Goal: Task Accomplishment & Management: Complete application form

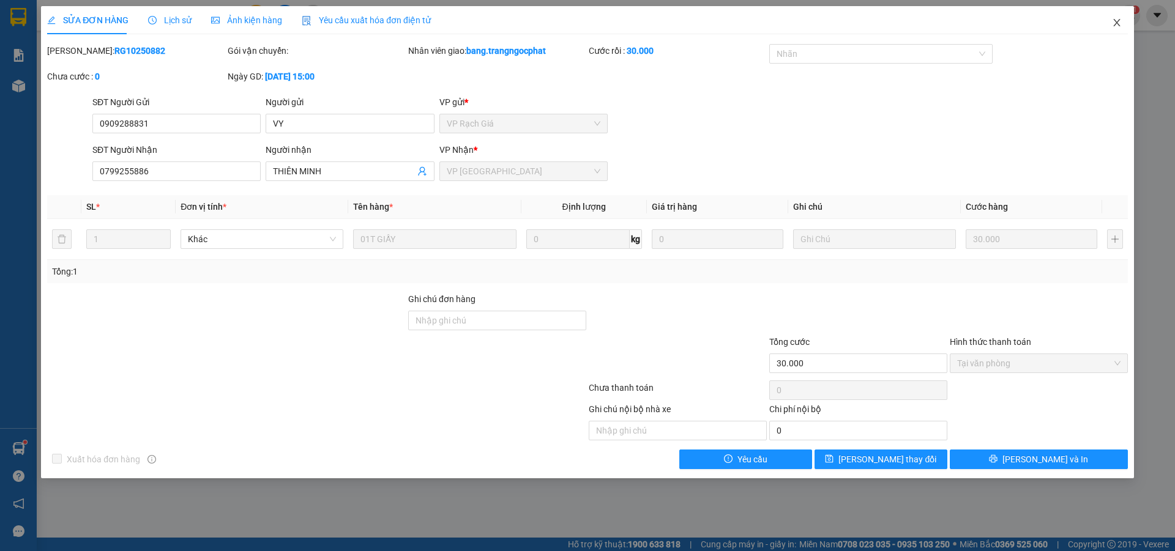
drag, startPoint x: 1118, startPoint y: 27, endPoint x: 917, endPoint y: 26, distance: 200.8
click at [1118, 27] on icon "close" at bounding box center [1117, 23] width 10 height 10
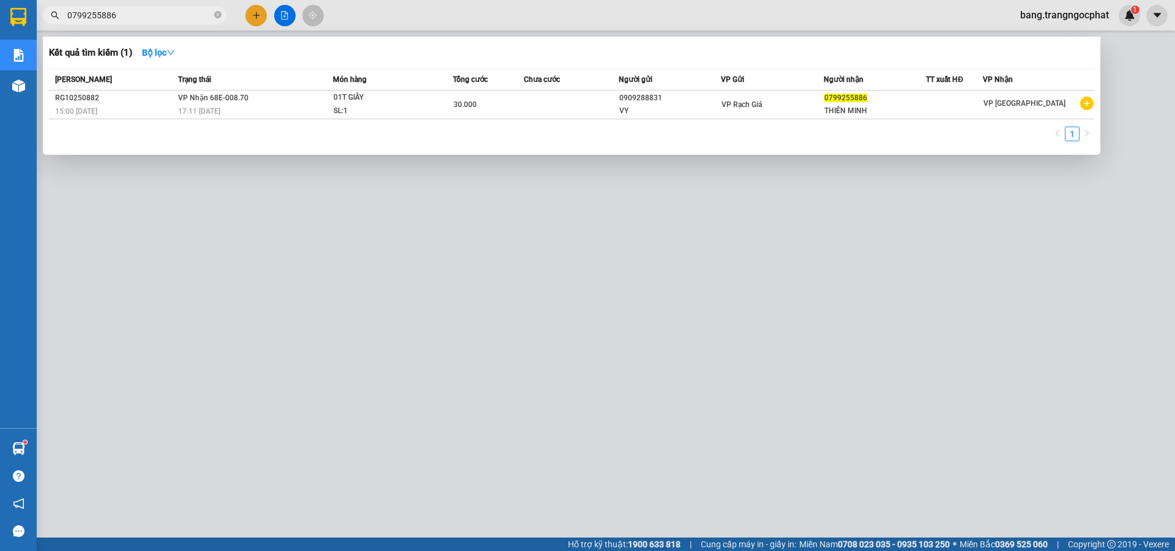
drag, startPoint x: 131, startPoint y: 17, endPoint x: 0, endPoint y: 65, distance: 139.6
click at [0, 65] on section "Kết quả tìm kiếm ( 1 ) Bộ lọc Mã ĐH Trạng thái Món hàng Tổng cước Chưa cước Ngư…" at bounding box center [587, 275] width 1175 height 551
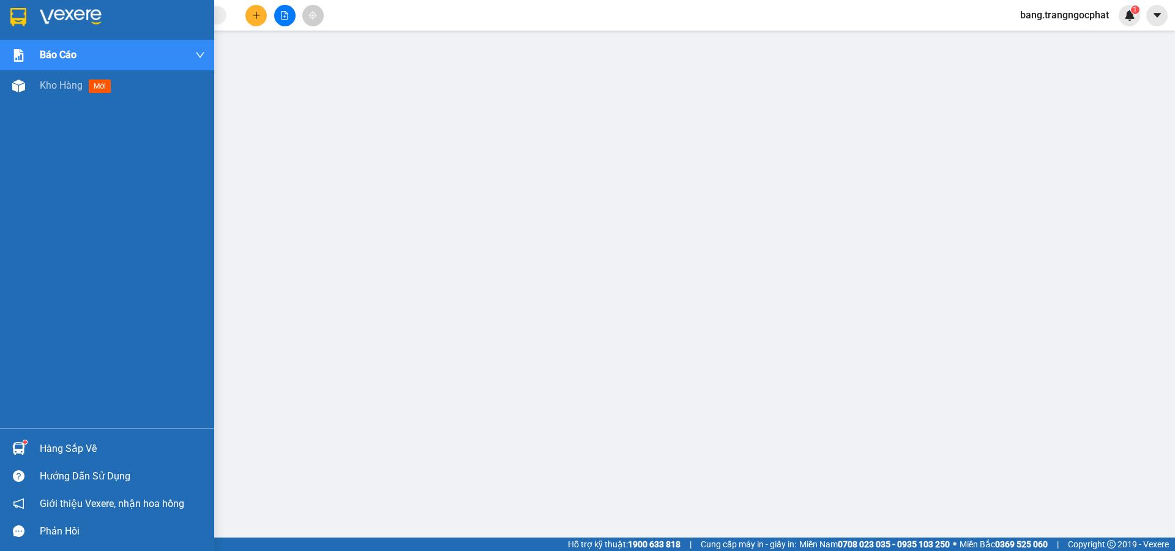
click at [50, 447] on div "Hàng sắp về" at bounding box center [122, 449] width 165 height 18
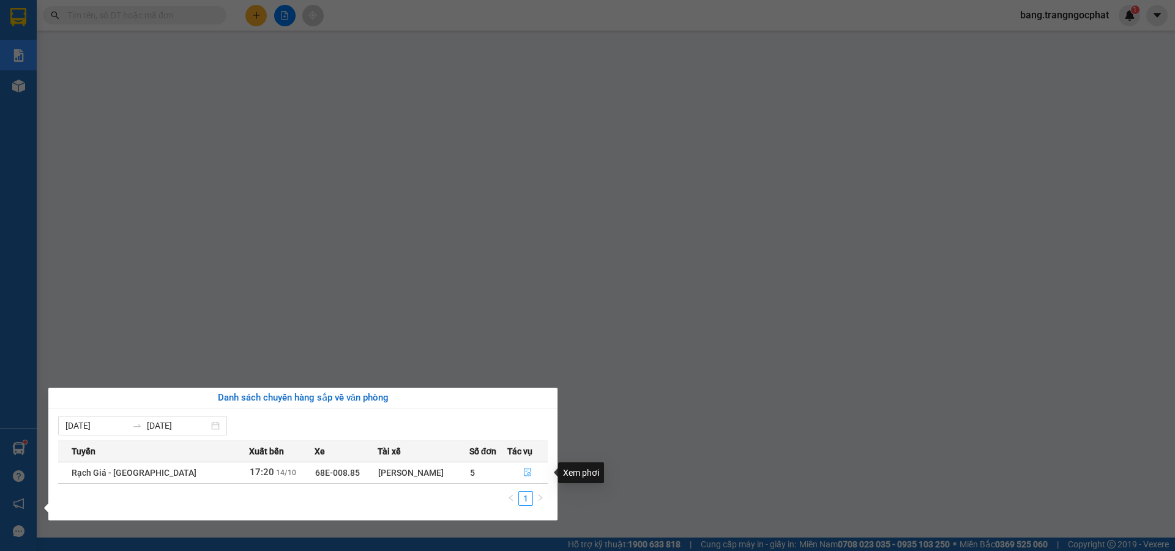
click at [534, 473] on button "button" at bounding box center [527, 473] width 39 height 20
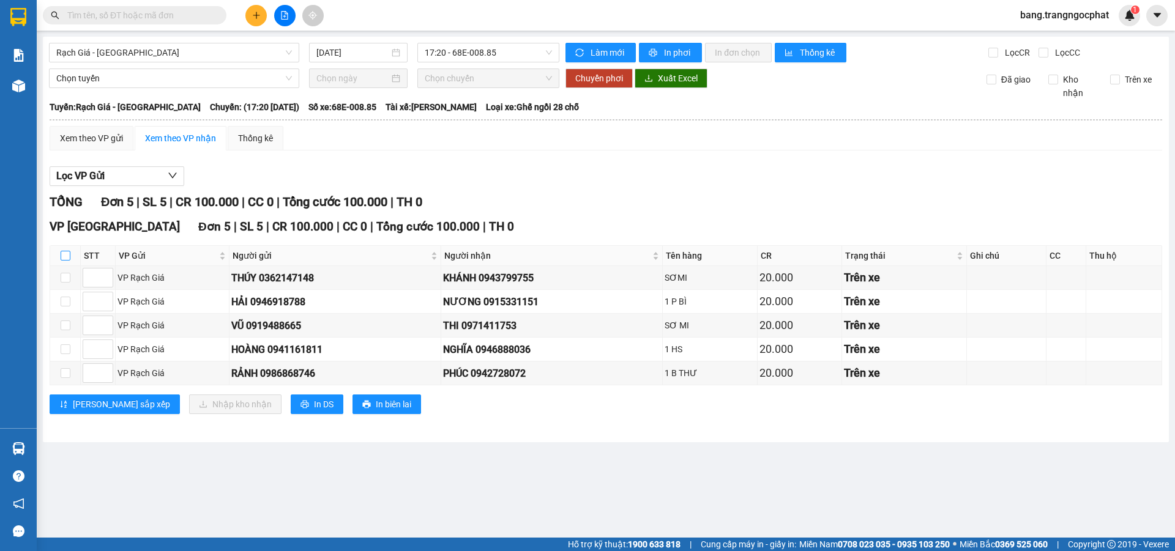
click at [66, 255] on input "checkbox" at bounding box center [66, 256] width 10 height 10
checkbox input "true"
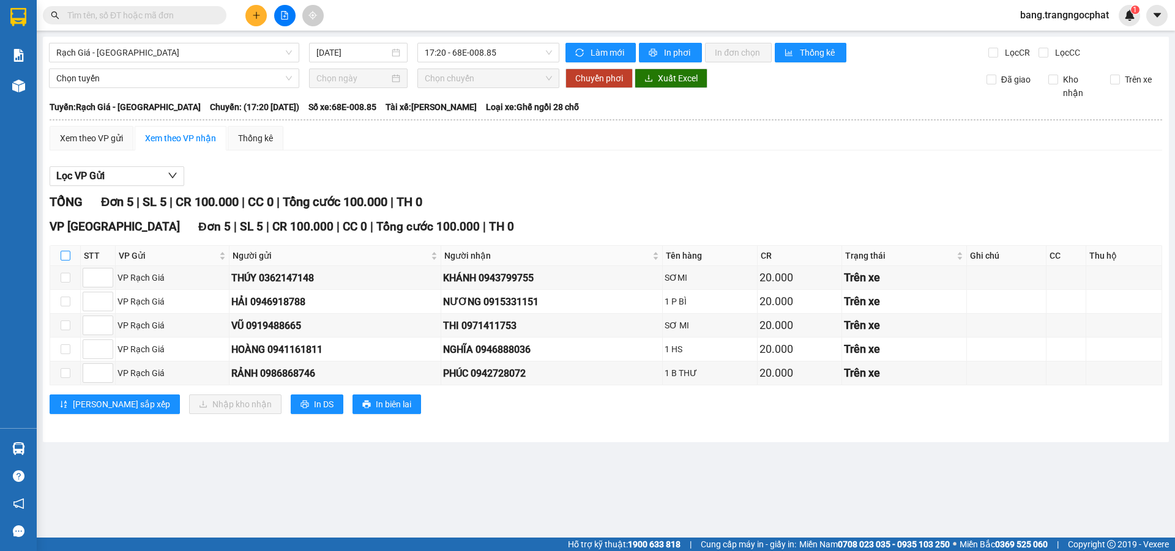
checkbox input "true"
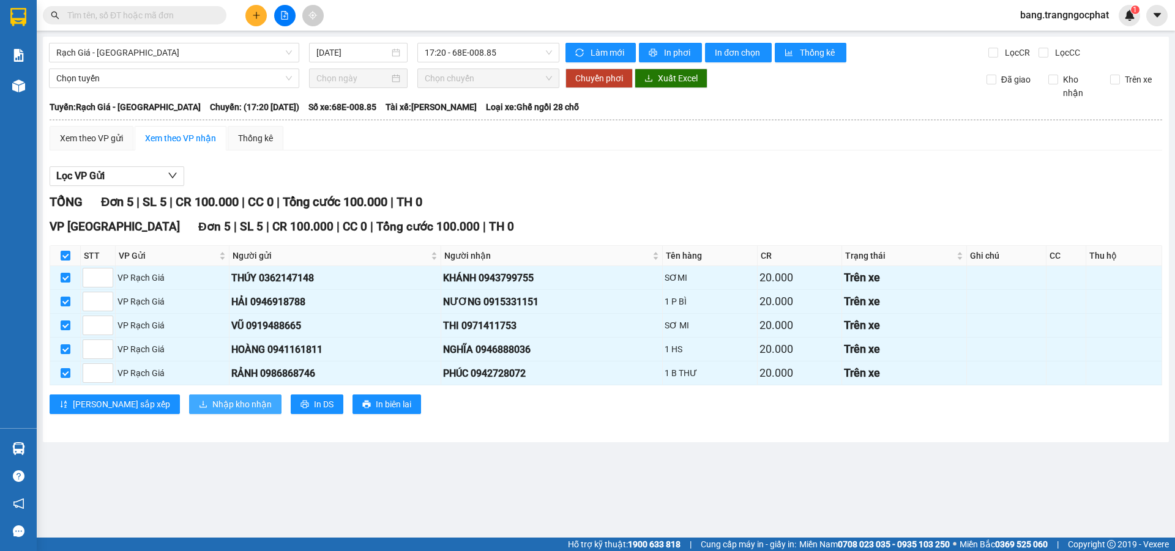
click at [189, 413] on button "Nhập kho nhận" at bounding box center [235, 405] width 92 height 20
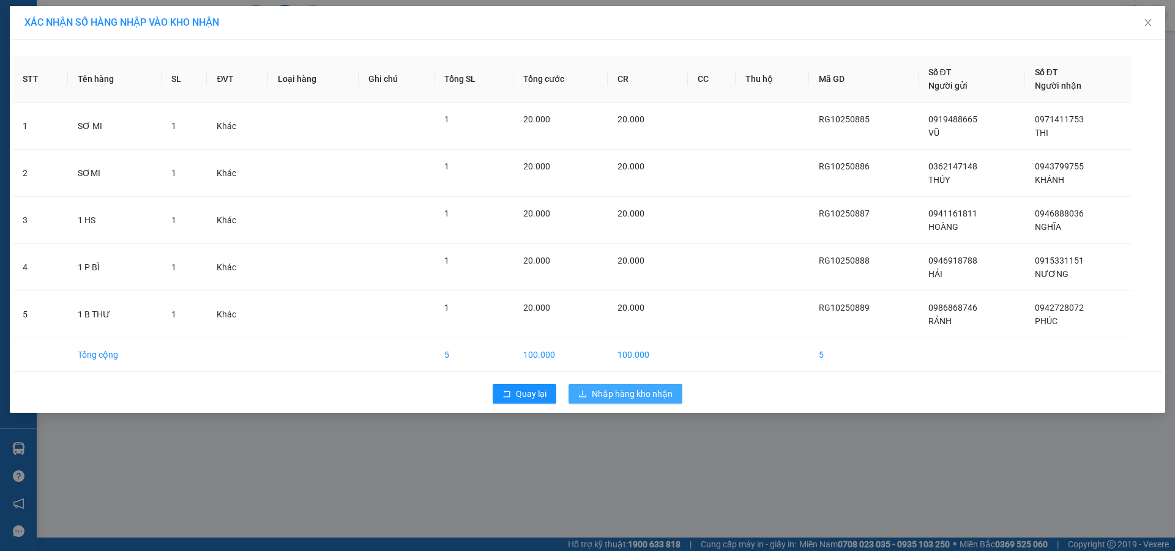
click at [643, 393] on span "Nhập hàng kho nhận" at bounding box center [632, 393] width 81 height 13
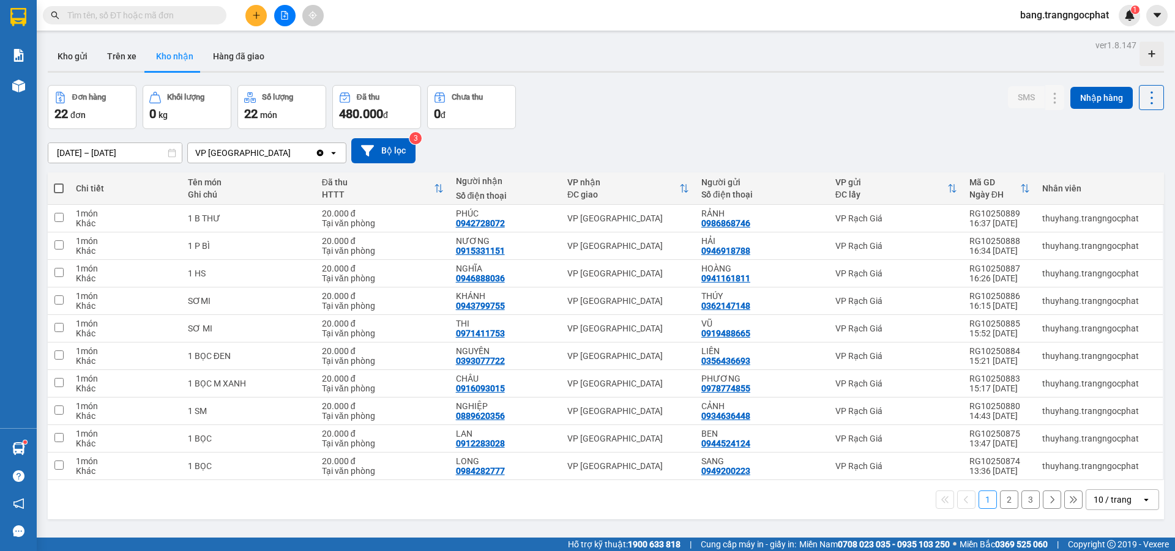
click at [1047, 21] on span "bang.trangngocphat" at bounding box center [1064, 14] width 108 height 15
click at [1044, 42] on span "Đăng xuất" at bounding box center [1070, 37] width 84 height 13
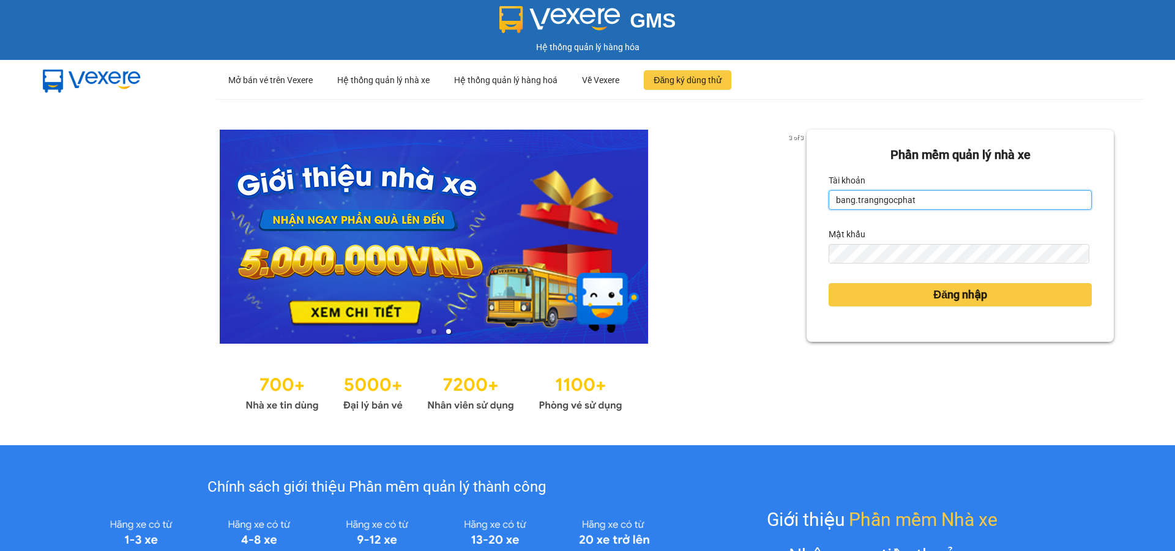
click at [957, 201] on input "bang.trangngocphat" at bounding box center [960, 200] width 263 height 20
type input "huynhnhu.trangngocphat"
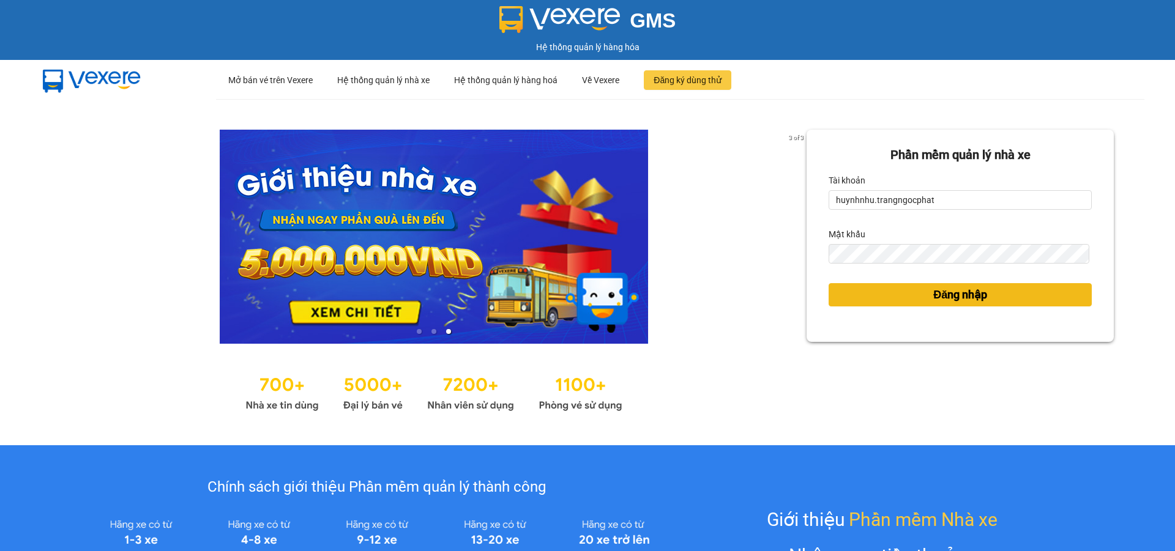
click at [874, 290] on button "Đăng nhập" at bounding box center [960, 294] width 263 height 23
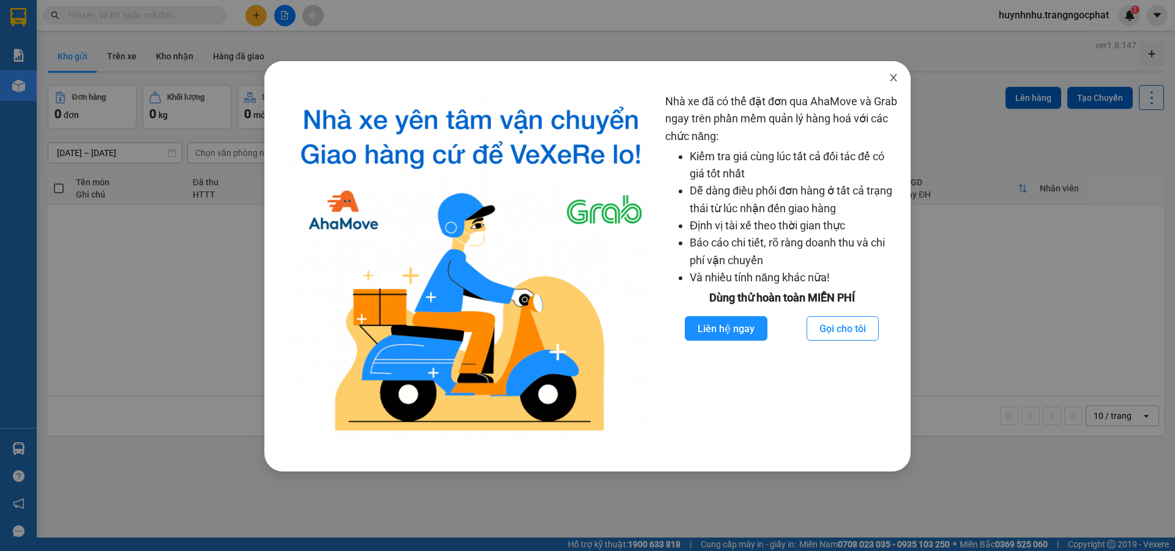
click at [894, 77] on icon "close" at bounding box center [894, 78] width 10 height 10
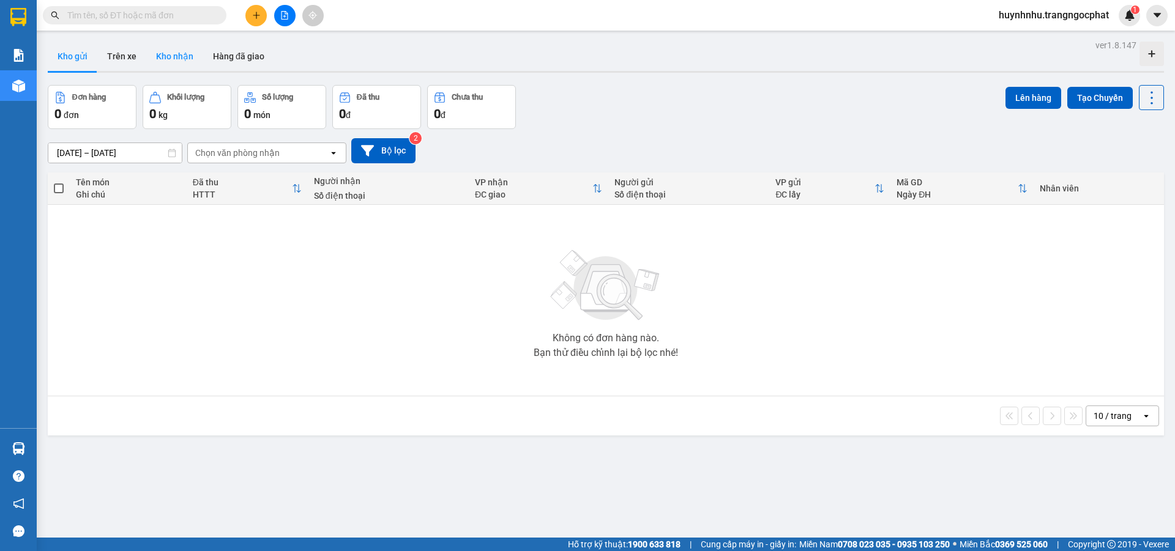
click at [164, 56] on button "Kho nhận" at bounding box center [174, 56] width 57 height 29
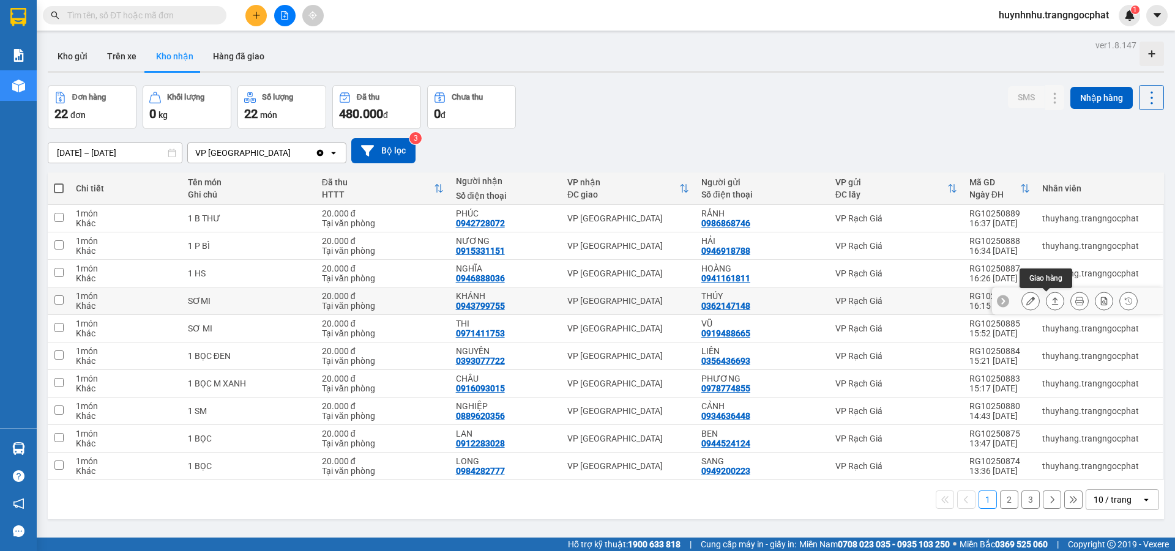
click at [1051, 297] on icon at bounding box center [1055, 301] width 9 height 9
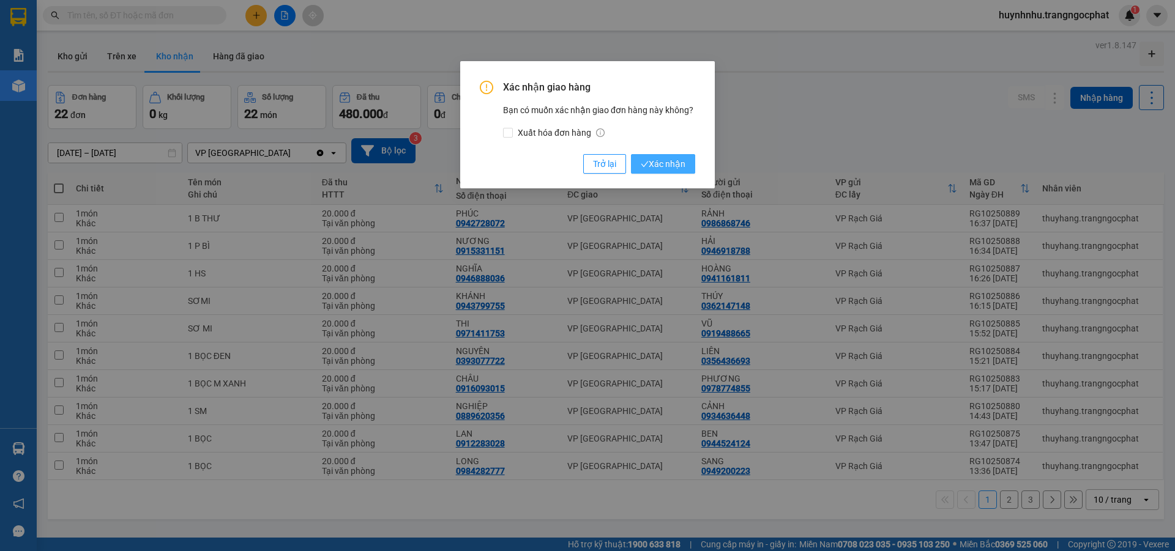
click at [692, 170] on button "Xác nhận" at bounding box center [663, 164] width 64 height 20
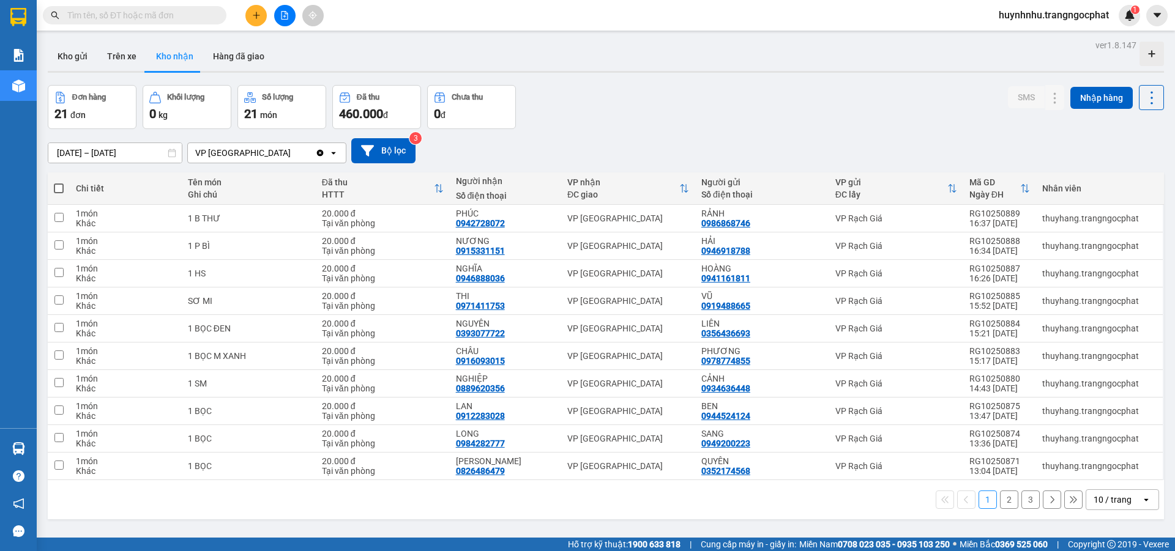
click at [151, 10] on input "text" at bounding box center [139, 15] width 144 height 13
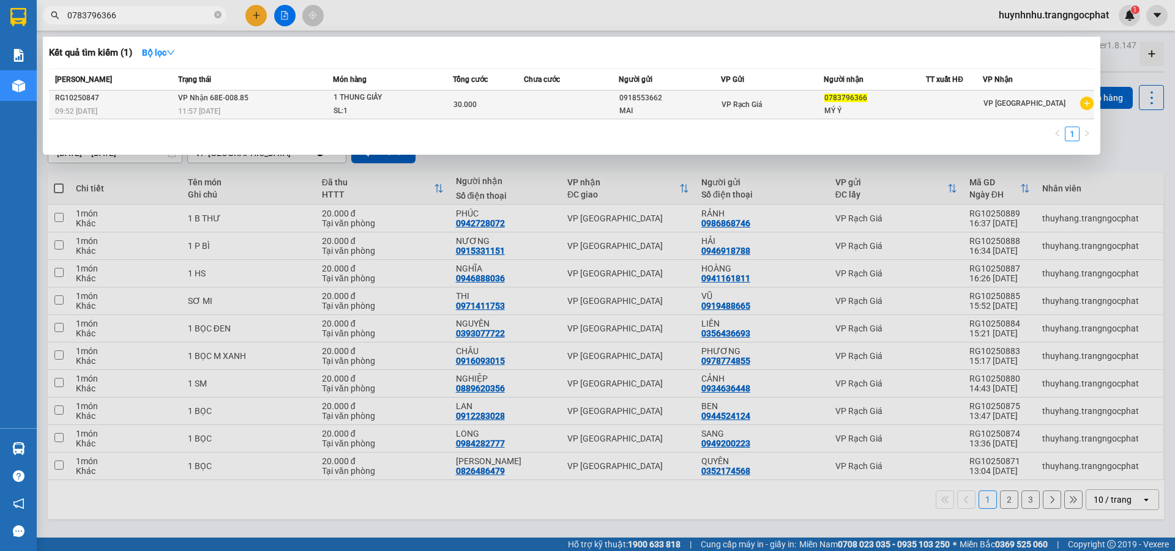
type input "0783796366"
click at [692, 108] on div "MAI" at bounding box center [670, 111] width 102 height 13
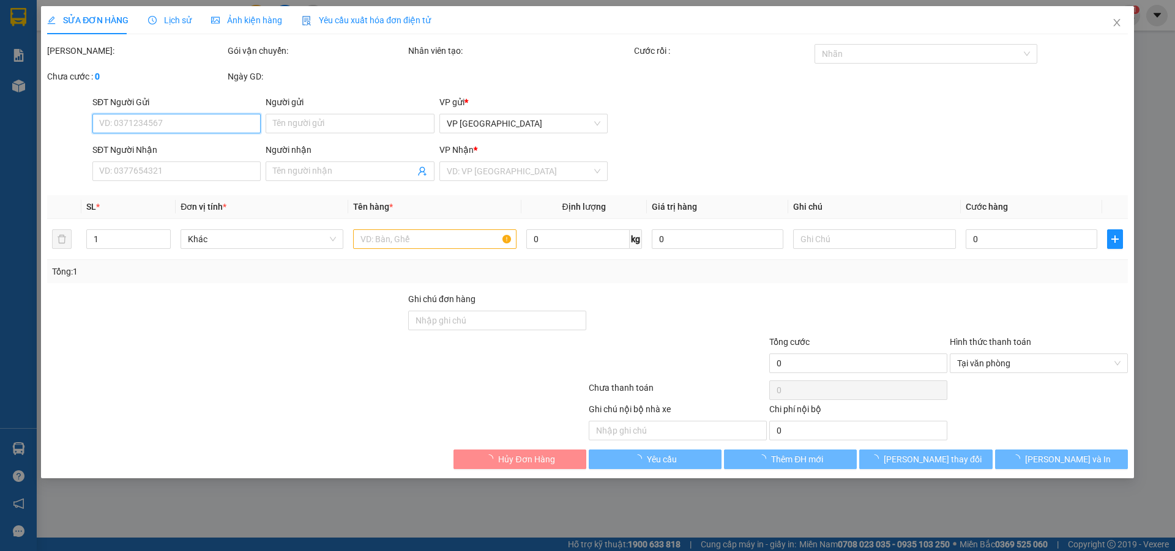
type input "0918553662"
type input "MAI"
type input "0783796366"
type input "MÝ Ý"
type input "30.000"
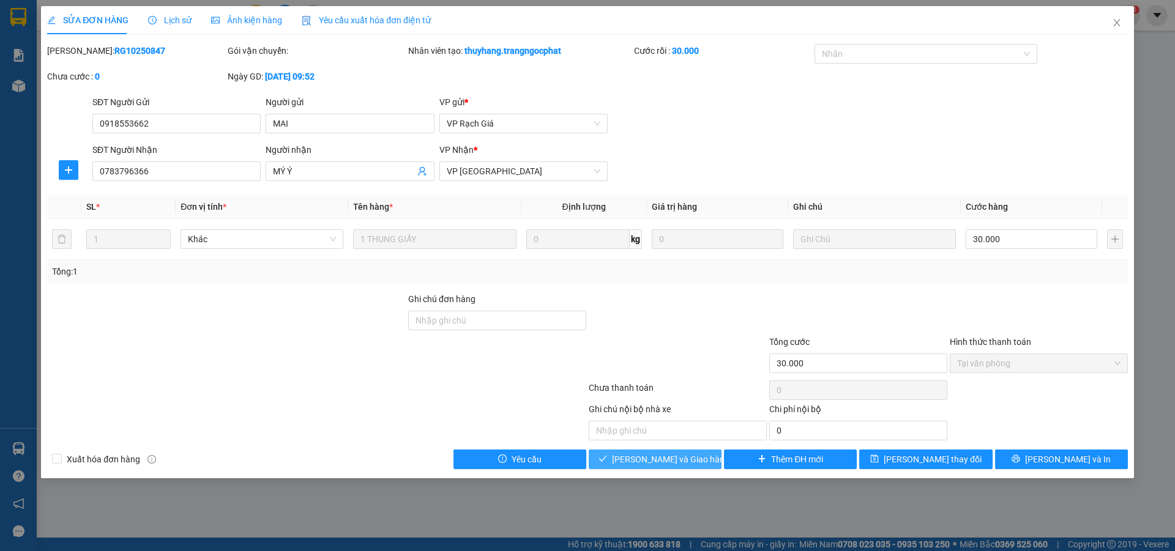
click at [682, 462] on span "[PERSON_NAME] và Giao hàng" at bounding box center [671, 459] width 118 height 13
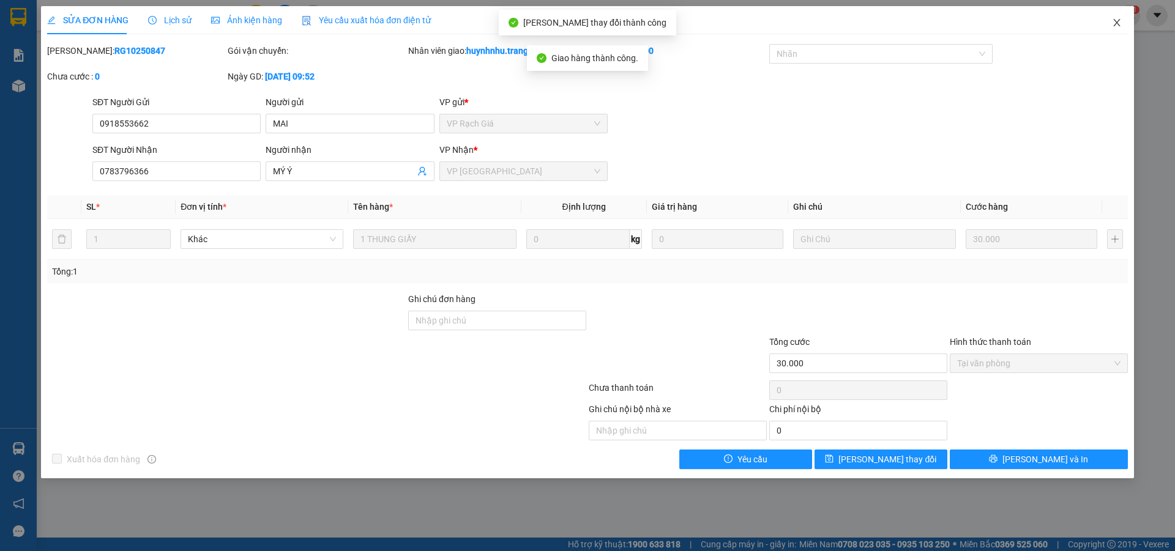
click at [1118, 23] on icon "close" at bounding box center [1117, 23] width 10 height 10
